Goal: Task Accomplishment & Management: Complete application form

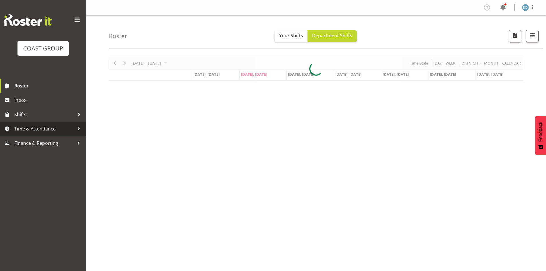
click at [49, 126] on span "Time & Attendance" at bounding box center [44, 128] width 60 height 9
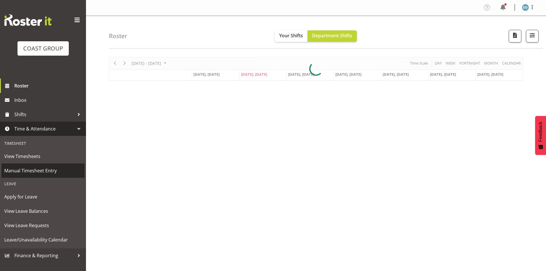
click at [28, 170] on span "Manual Timesheet Entry" at bounding box center [42, 170] width 77 height 9
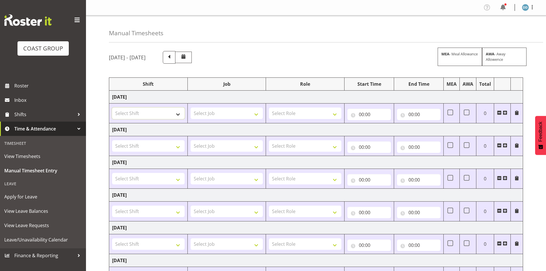
click at [177, 117] on select "Select Shift +[MEDICAL_DATA] ISO+ 1st aid course @ [PERSON_NAME] kitchen 8am AK…" at bounding box center [148, 112] width 73 height 11
select select "1472"
click at [112, 107] on select "Select Shift +[MEDICAL_DATA] ISO+ 1st aid course @ [PERSON_NAME] kitchen 8am AK…" at bounding box center [148, 112] width 73 height 11
click at [159, 148] on select "Select Shift +[MEDICAL_DATA] ISO+ 1st aid course @ [PERSON_NAME] kitchen 8am AK…" at bounding box center [148, 145] width 73 height 11
select select "1473"
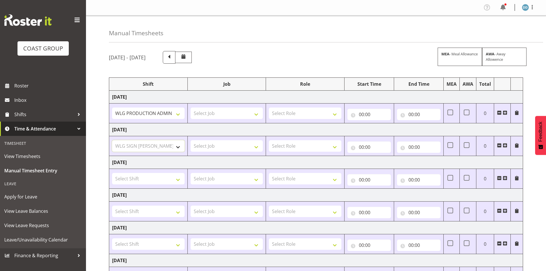
click at [112, 140] on select "Select Shift +[MEDICAL_DATA] ISO+ 1st aid course @ [PERSON_NAME] kitchen 8am AK…" at bounding box center [148, 145] width 73 height 11
click at [137, 116] on select "+[MEDICAL_DATA] ISO+ 1st aid course @ [PERSON_NAME] kitchen 8am AKL Panels Busy…" at bounding box center [148, 112] width 73 height 11
select select "1473"
click at [112, 107] on select "+[MEDICAL_DATA] ISO+ 1st aid course @ [PERSON_NAME] kitchen 8am AKL Panels Busy…" at bounding box center [148, 112] width 73 height 11
click at [157, 179] on select "Select Shift +[MEDICAL_DATA] ISO+ 1st aid course @ [PERSON_NAME] kitchen 8am AK…" at bounding box center [148, 178] width 73 height 11
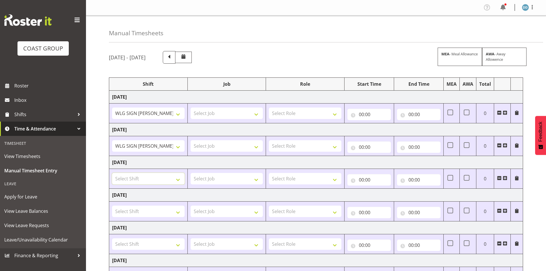
select select "1473"
click at [112, 173] on select "Select Shift +[MEDICAL_DATA] ISO+ 1st aid course @ [PERSON_NAME] kitchen 8am AK…" at bounding box center [148, 178] width 73 height 11
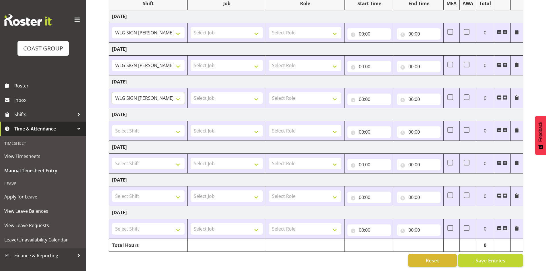
scroll to position [85, 0]
click at [175, 191] on select "Select Shift +[MEDICAL_DATA] ISO+ 1st aid course @ [PERSON_NAME] kitchen 8am AK…" at bounding box center [148, 195] width 73 height 11
select select "1473"
click at [112, 190] on select "Select Shift +[MEDICAL_DATA] ISO+ 1st aid course @ [PERSON_NAME] kitchen 8am AK…" at bounding box center [148, 195] width 73 height 11
click at [156, 229] on select "Select Shift +[MEDICAL_DATA] ISO+ 1st aid course @ [PERSON_NAME] kitchen 8am AK…" at bounding box center [148, 228] width 73 height 11
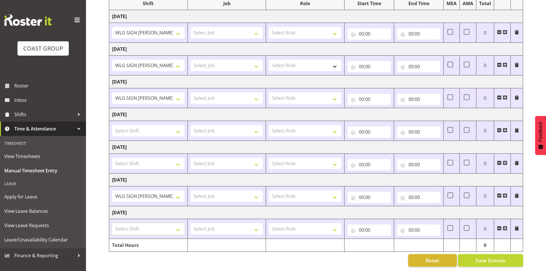
select select "1473"
click at [112, 223] on select "Select Shift +[MEDICAL_DATA] ISO+ 1st aid course @ [PERSON_NAME] kitchen 8am AK…" at bounding box center [148, 228] width 73 height 11
click at [212, 226] on select "Select Job 1 Carlton Events 1 [PERSON_NAME][GEOGRAPHIC_DATA] 1 [PERSON_NAME][GE…" at bounding box center [227, 228] width 73 height 11
select select "9488"
click at [191, 223] on select "Select Job 1 Carlton Events 1 [PERSON_NAME][GEOGRAPHIC_DATA] 1 [PERSON_NAME][GE…" at bounding box center [227, 228] width 73 height 11
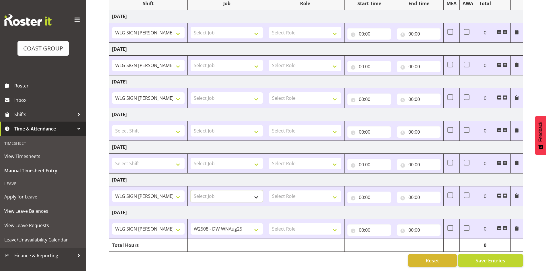
click at [228, 190] on select "Select Job 1 Carlton Events 1 [PERSON_NAME][GEOGRAPHIC_DATA] 1 [PERSON_NAME][GE…" at bounding box center [227, 195] width 73 height 11
select select "9488"
click at [191, 190] on select "Select Job 1 Carlton Events 1 [PERSON_NAME][GEOGRAPHIC_DATA] 1 [PERSON_NAME][GE…" at bounding box center [227, 195] width 73 height 11
click at [241, 94] on select "Select Job 1 Carlton Events 1 [PERSON_NAME][GEOGRAPHIC_DATA] 1 [PERSON_NAME][GE…" at bounding box center [227, 97] width 73 height 11
select select "10398"
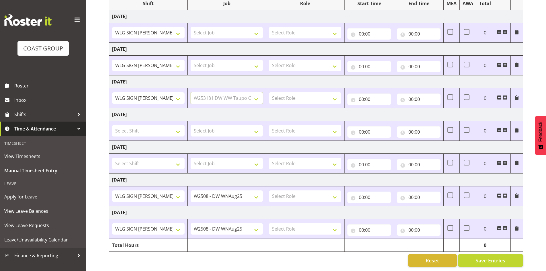
click at [191, 92] on select "Select Job 1 Carlton Events 1 [PERSON_NAME][GEOGRAPHIC_DATA] 1 [PERSON_NAME][GE…" at bounding box center [227, 97] width 73 height 11
click at [241, 62] on select "Select Job 1 Carlton Events 1 [PERSON_NAME][GEOGRAPHIC_DATA] 1 [PERSON_NAME][GE…" at bounding box center [227, 65] width 73 height 11
select select "10398"
click at [191, 60] on select "Select Job 1 Carlton Events 1 [PERSON_NAME][GEOGRAPHIC_DATA] 1 [PERSON_NAME][GE…" at bounding box center [227, 65] width 73 height 11
click at [248, 27] on select "Select Job 1 Carlton Events 1 [PERSON_NAME][GEOGRAPHIC_DATA] 1 [PERSON_NAME][GE…" at bounding box center [227, 32] width 73 height 11
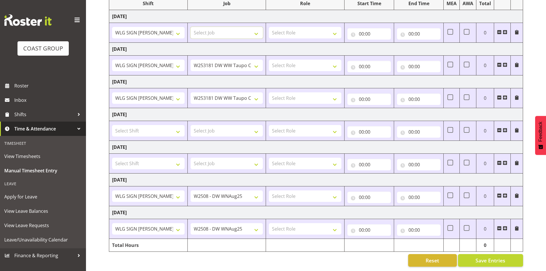
select select "10398"
click at [191, 27] on select "Select Job 1 Carlton Events 1 [PERSON_NAME][GEOGRAPHIC_DATA] 1 [PERSON_NAME][GE…" at bounding box center [227, 32] width 73 height 11
click at [307, 27] on select "Select Role PRINTER EHS WLG OPS Printer" at bounding box center [305, 32] width 73 height 11
select select "222"
click at [269, 27] on select "Select Role PRINTER EHS WLG OPS Printer" at bounding box center [305, 32] width 73 height 11
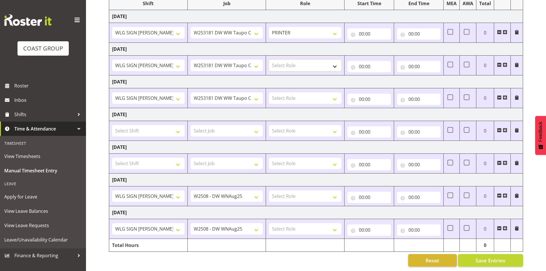
click at [298, 60] on select "Select Role PRINTER EHS WLG OPS Printer" at bounding box center [305, 65] width 73 height 11
select select "222"
click at [269, 60] on select "Select Role PRINTER EHS WLG OPS Printer" at bounding box center [305, 65] width 73 height 11
click at [292, 95] on select "Select Role PRINTER EHS WLG OPS Printer" at bounding box center [305, 97] width 73 height 11
select select "222"
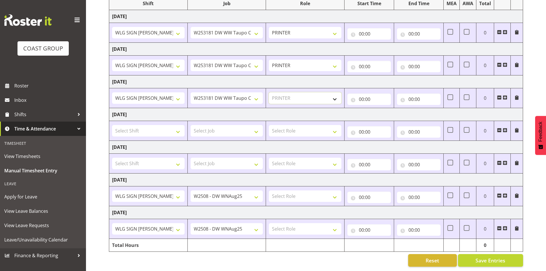
click at [269, 92] on select "Select Role PRINTER EHS WLG OPS Printer" at bounding box center [305, 97] width 73 height 11
click at [287, 191] on select "Select Role PRINTER EHS WLG OPS Printer" at bounding box center [305, 195] width 73 height 11
select select "222"
click at [269, 190] on select "Select Role PRINTER EHS WLG OPS Printer" at bounding box center [305, 195] width 73 height 11
click at [286, 227] on select "Select Role PRINTER EHS WLG OPS Printer" at bounding box center [305, 228] width 73 height 11
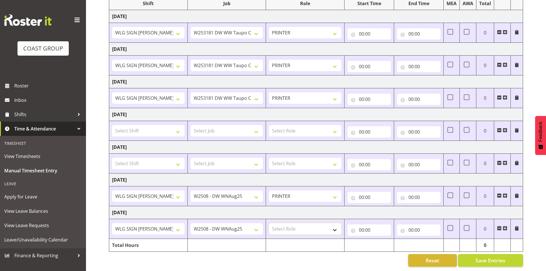
select select "222"
click at [269, 223] on select "Select Role PRINTER EHS WLG OPS Printer" at bounding box center [305, 228] width 73 height 11
click at [364, 227] on input "00:00" at bounding box center [369, 229] width 44 height 11
click at [386, 241] on select "00 01 02 03 04 05 06 07 08 09 10 11 12 13 14 15 16 17 18 19 20 21 22 23" at bounding box center [386, 244] width 13 height 11
select select "8"
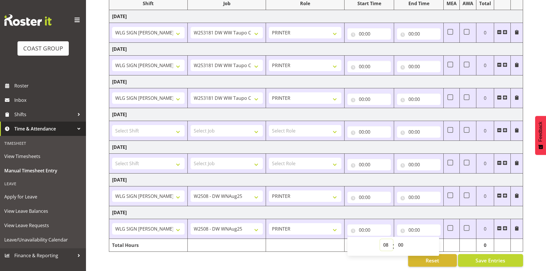
click at [380, 239] on select "00 01 02 03 04 05 06 07 08 09 10 11 12 13 14 15 16 17 18 19 20 21 22 23" at bounding box center [386, 244] width 13 height 11
type input "08:00"
click at [417, 227] on input "00:00" at bounding box center [419, 229] width 44 height 11
click at [433, 243] on select "00 01 02 03 04 05 06 07 08 09 10 11 12 13 14 15 16 17 18 19 20 21 22 23" at bounding box center [436, 244] width 13 height 11
select select "16"
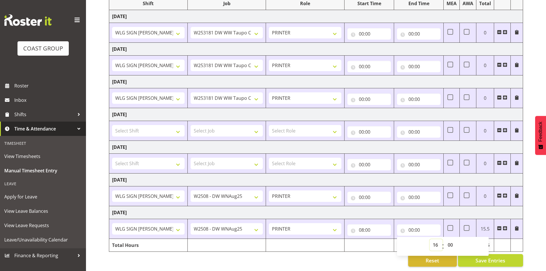
click at [430, 239] on select "00 01 02 03 04 05 06 07 08 09 10 11 12 13 14 15 16 17 18 19 20 21 22 23" at bounding box center [436, 244] width 13 height 11
type input "16:00"
click at [451, 240] on select "00 01 02 03 04 05 06 07 08 09 10 11 12 13 14 15 16 17 18 19 20 21 22 23 24 25 2…" at bounding box center [451, 244] width 13 height 11
select select "30"
click at [445, 239] on select "00 01 02 03 04 05 06 07 08 09 10 11 12 13 14 15 16 17 18 19 20 21 22 23 24 25 2…" at bounding box center [451, 244] width 13 height 11
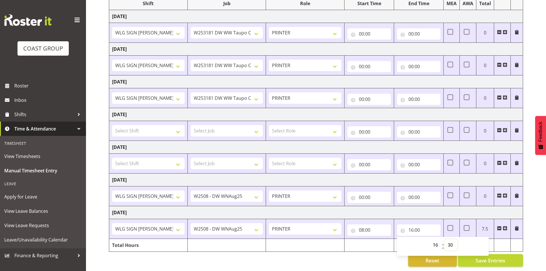
type input "16:30"
click at [371, 193] on input "00:00" at bounding box center [369, 196] width 44 height 11
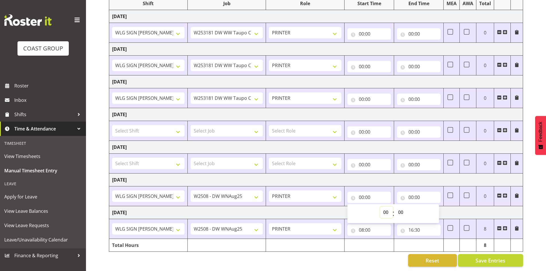
click at [382, 208] on select "00 01 02 03 04 05 06 07 08 09 10 11 12 13 14 15 16 17 18 19 20 21 22 23" at bounding box center [386, 211] width 13 height 11
select select "8"
click at [380, 206] on select "00 01 02 03 04 05 06 07 08 09 10 11 12 13 14 15 16 17 18 19 20 21 22 23" at bounding box center [386, 211] width 13 height 11
type input "08:00"
click at [415, 193] on input "00:00" at bounding box center [419, 196] width 44 height 11
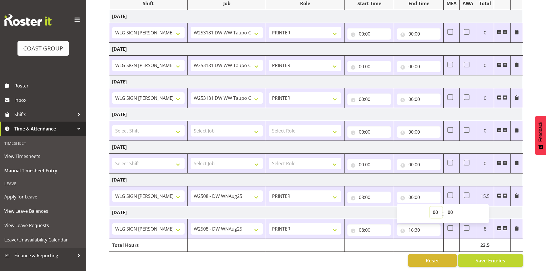
click at [433, 208] on select "00 01 02 03 04 05 06 07 08 09 10 11 12 13 14 15 16 17 18 19 20 21 22 23" at bounding box center [436, 211] width 13 height 11
select select "16"
click at [430, 206] on select "00 01 02 03 04 05 06 07 08 09 10 11 12 13 14 15 16 17 18 19 20 21 22 23" at bounding box center [436, 211] width 13 height 11
type input "16:00"
click at [451, 208] on select "00 01 02 03 04 05 06 07 08 09 10 11 12 13 14 15 16 17 18 19 20 21 22 23 24 25 2…" at bounding box center [451, 211] width 13 height 11
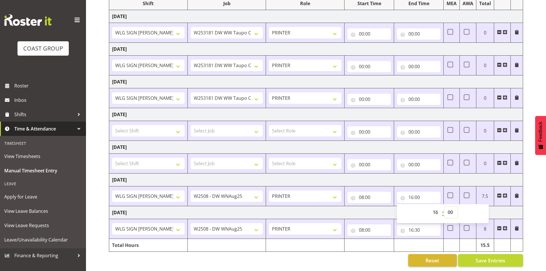
select select "30"
click at [445, 206] on select "00 01 02 03 04 05 06 07 08 09 10 11 12 13 14 15 16 17 18 19 20 21 22 23 24 25 2…" at bounding box center [451, 211] width 13 height 11
type input "16:30"
click at [427, 175] on td "[DATE]" at bounding box center [316, 179] width 414 height 13
click at [363, 28] on input "00:00" at bounding box center [369, 33] width 44 height 11
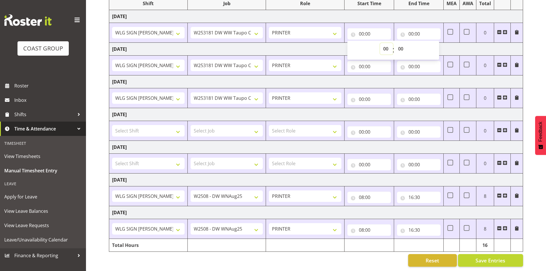
click at [388, 44] on select "00 01 02 03 04 05 06 07 08 09 10 11 12 13 14 15 16 17 18 19 20 21 22 23" at bounding box center [386, 48] width 13 height 11
select select "5"
click at [380, 43] on select "00 01 02 03 04 05 06 07 08 09 10 11 12 13 14 15 16 17 18 19 20 21 22 23" at bounding box center [386, 48] width 13 height 11
type input "05:00"
click at [416, 28] on input "00:00" at bounding box center [419, 33] width 44 height 11
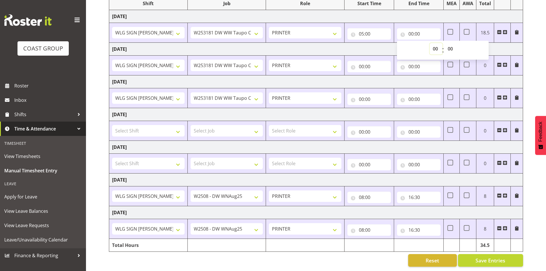
click at [435, 44] on select "00 01 02 03 04 05 06 07 08 09 10 11 12 13 14 15 16 17 18 19 20 21 22 23" at bounding box center [436, 48] width 13 height 11
select select "18"
click at [430, 43] on select "00 01 02 03 04 05 06 07 08 09 10 11 12 13 14 15 16 17 18 19 20 21 22 23" at bounding box center [436, 48] width 13 height 11
type input "18:00"
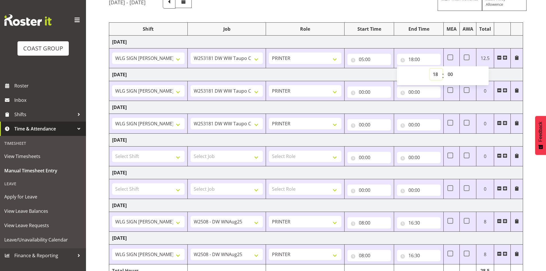
scroll to position [55, 0]
click at [466, 55] on span at bounding box center [467, 58] width 6 height 6
click at [466, 56] on input "checkbox" at bounding box center [466, 58] width 4 height 4
checkbox input "true"
click at [466, 92] on span at bounding box center [467, 90] width 6 height 6
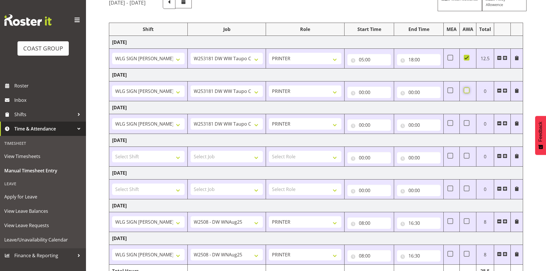
click at [466, 92] on input "checkbox" at bounding box center [466, 91] width 4 height 4
checkbox input "true"
click at [363, 94] on input "00:00" at bounding box center [369, 92] width 44 height 11
click at [385, 109] on select "00 01 02 03 04 05 06 07 08 09 10 11 12 13 14 15 16 17 18 19 20 21 22 23" at bounding box center [386, 106] width 13 height 11
select select "7"
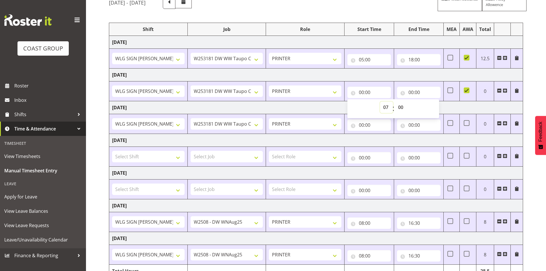
click at [380, 101] on select "00 01 02 03 04 05 06 07 08 09 10 11 12 13 14 15 16 17 18 19 20 21 22 23" at bounding box center [386, 106] width 13 height 11
type input "07:00"
click at [402, 107] on select "00 01 02 03 04 05 06 07 08 09 10 11 12 13 14 15 16 17 18 19 20 21 22 23 24 25 2…" at bounding box center [401, 106] width 13 height 11
select select "30"
click at [395, 101] on select "00 01 02 03 04 05 06 07 08 09 10 11 12 13 14 15 16 17 18 19 20 21 22 23 24 25 2…" at bounding box center [401, 106] width 13 height 11
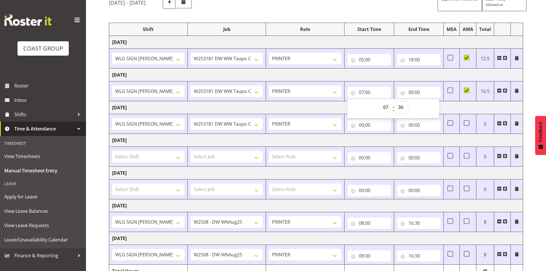
type input "07:30"
click at [413, 94] on input "00:00" at bounding box center [419, 92] width 44 height 11
click at [435, 105] on select "00 01 02 03 04 05 06 07 08 09 10 11 12 13 14 15 16 17 18 19 20 21 22 23" at bounding box center [436, 106] width 13 height 11
select select "18"
click at [430, 101] on select "00 01 02 03 04 05 06 07 08 09 10 11 12 13 14 15 16 17 18 19 20 21 22 23" at bounding box center [436, 106] width 13 height 11
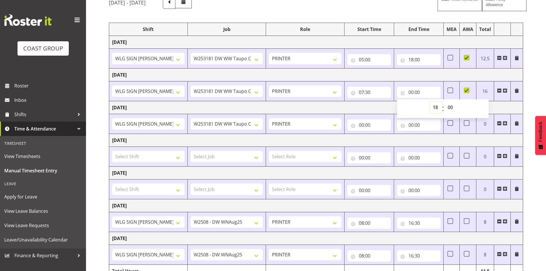
type input "18:00"
click at [368, 125] on input "00:00" at bounding box center [369, 124] width 44 height 11
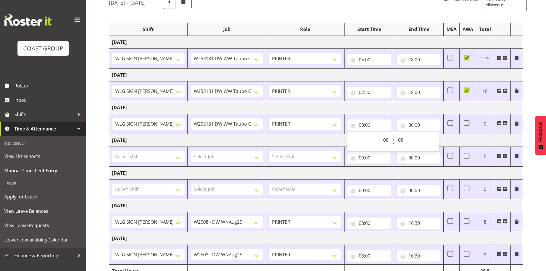
click at [384, 140] on select "00 01 02 03 04 05 06 07 08 09 10 11 12 13 14 15 16 17 18 19 20 21 22 23" at bounding box center [386, 139] width 13 height 11
select select "7"
click at [380, 134] on select "00 01 02 03 04 05 06 07 08 09 10 11 12 13 14 15 16 17 18 19 20 21 22 23" at bounding box center [386, 139] width 13 height 11
type input "07:00"
click at [400, 139] on select "00 01 02 03 04 05 06 07 08 09 10 11 12 13 14 15 16 17 18 19 20 21 22 23 24 25 2…" at bounding box center [401, 139] width 13 height 11
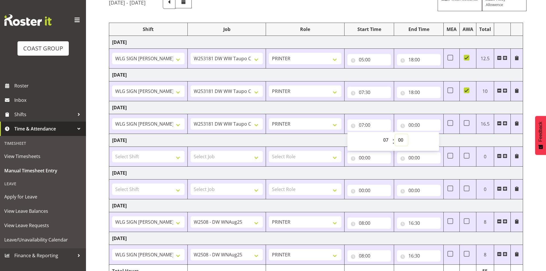
select select "30"
click at [395, 134] on select "00 01 02 03 04 05 06 07 08 09 10 11 12 13 14 15 16 17 18 19 20 21 22 23 24 25 2…" at bounding box center [401, 139] width 13 height 11
type input "07:30"
click at [411, 123] on input "00:00" at bounding box center [419, 124] width 44 height 11
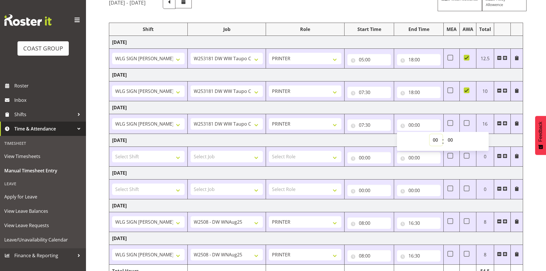
click at [437, 140] on select "00 01 02 03 04 05 06 07 08 09 10 11 12 13 14 15 16 17 18 19 20 21 22 23" at bounding box center [436, 139] width 13 height 11
select select "16"
click at [430, 134] on select "00 01 02 03 04 05 06 07 08 09 10 11 12 13 14 15 16 17 18 19 20 21 22 23" at bounding box center [436, 139] width 13 height 11
type input "16:00"
click at [460, 109] on td "[DATE]" at bounding box center [316, 107] width 414 height 13
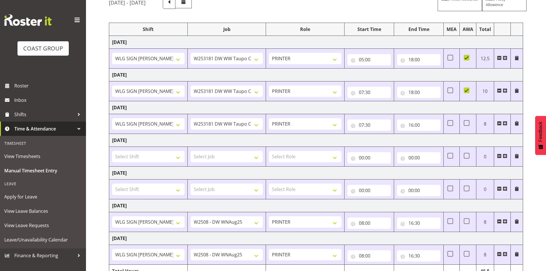
scroll to position [85, 0]
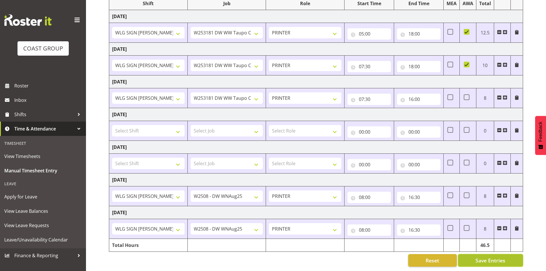
click at [484, 261] on button "Save Entries" at bounding box center [490, 260] width 65 height 13
click at [491, 257] on span "Save Entries" at bounding box center [491, 260] width 30 height 7
click at [485, 257] on span "Save Entries" at bounding box center [491, 260] width 30 height 7
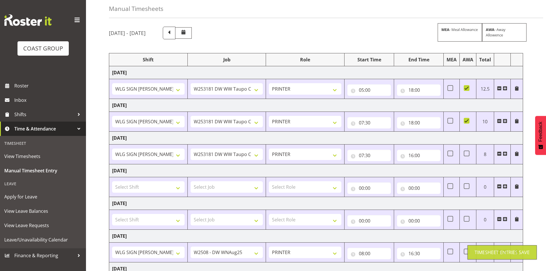
scroll to position [23, 0]
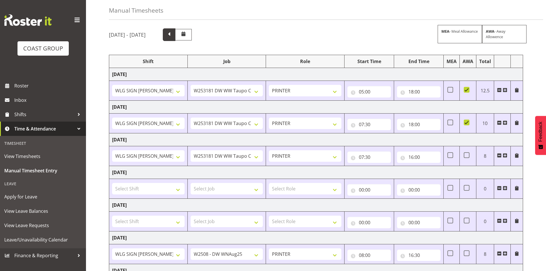
click at [173, 38] on span at bounding box center [168, 33] width 7 height 7
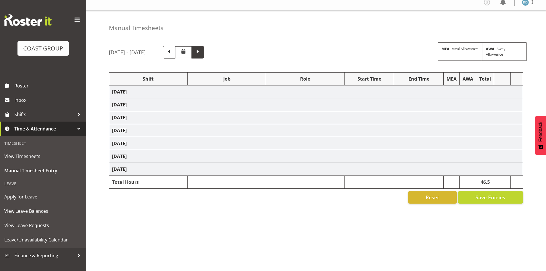
select select "27603"
select select "9488"
select select "27603"
select select "9488"
select select "27603"
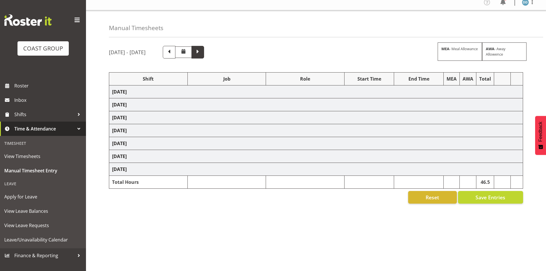
select select "9488"
select select "27603"
select select "9488"
select select "27603"
select select "9488"
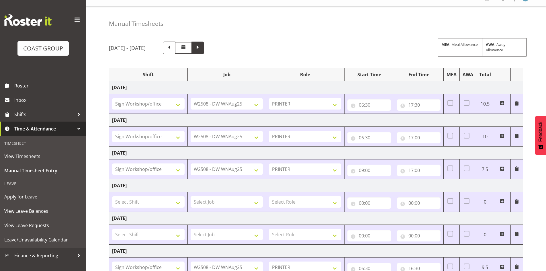
scroll to position [23, 0]
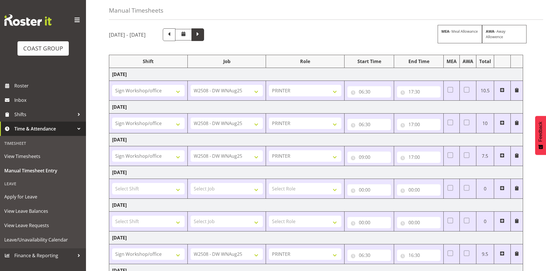
click at [232, 46] on div "[DATE] - [DATE] MEA - Meal Allowance AWA - Away Allowence Shift Job Role Start …" at bounding box center [327, 176] width 437 height 305
click at [202, 37] on span at bounding box center [197, 33] width 7 height 7
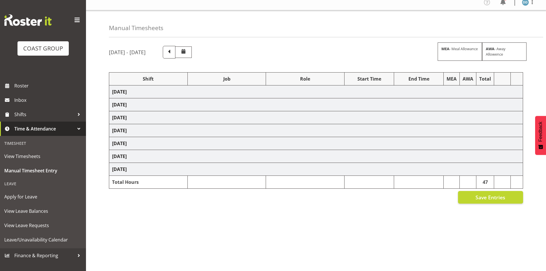
scroll to position [9, 0]
